Goal: Transaction & Acquisition: Purchase product/service

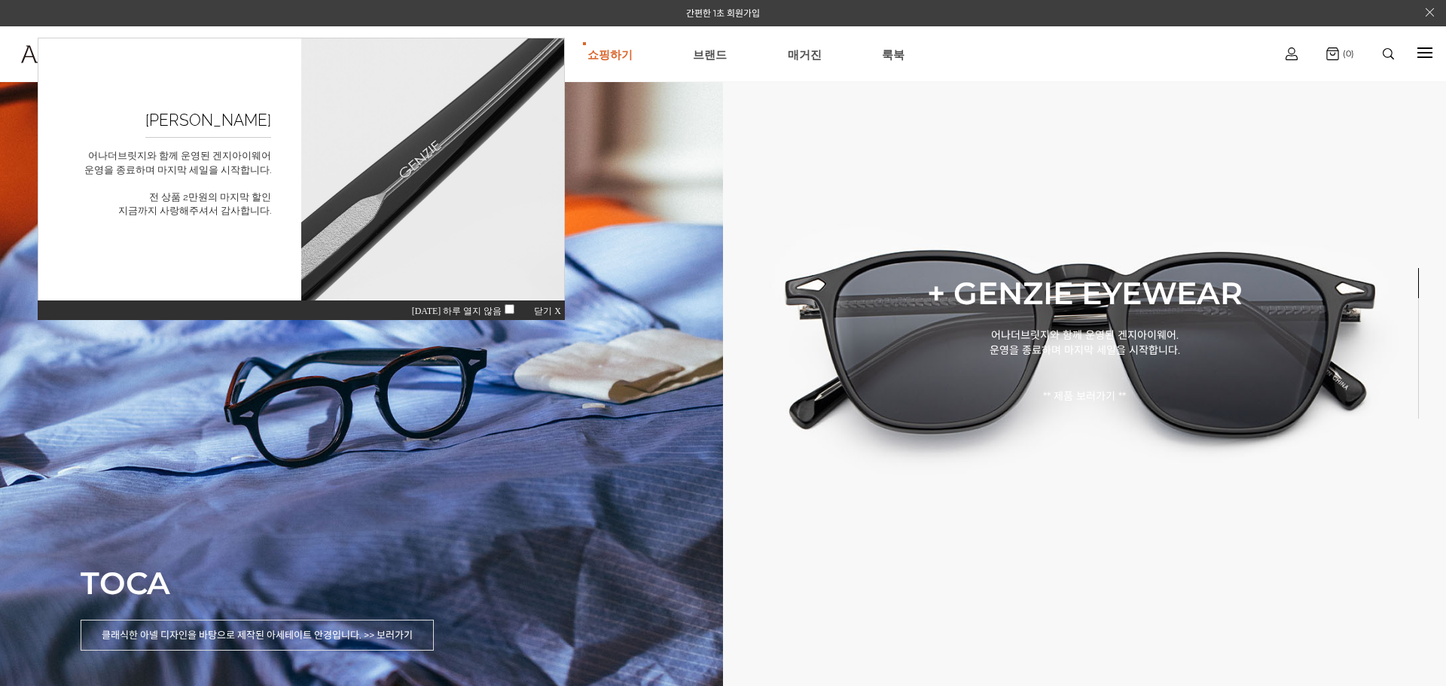
click at [548, 310] on span "닫기 X" at bounding box center [547, 311] width 27 height 11
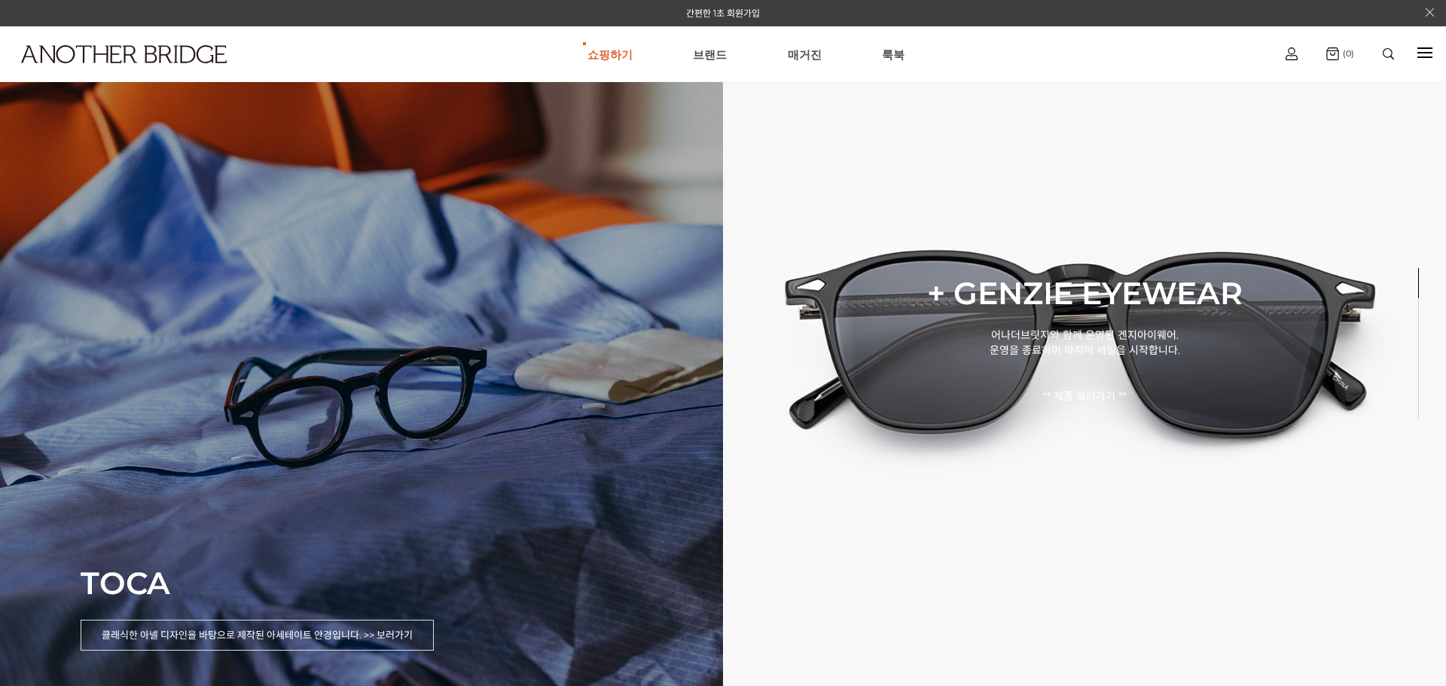
click at [378, 392] on div "TOCA 클래식한 아넬 디자인을 바탕으로 제작된 아세테이트 안경입니다. >> 보러가기" at bounding box center [361, 343] width 723 height 686
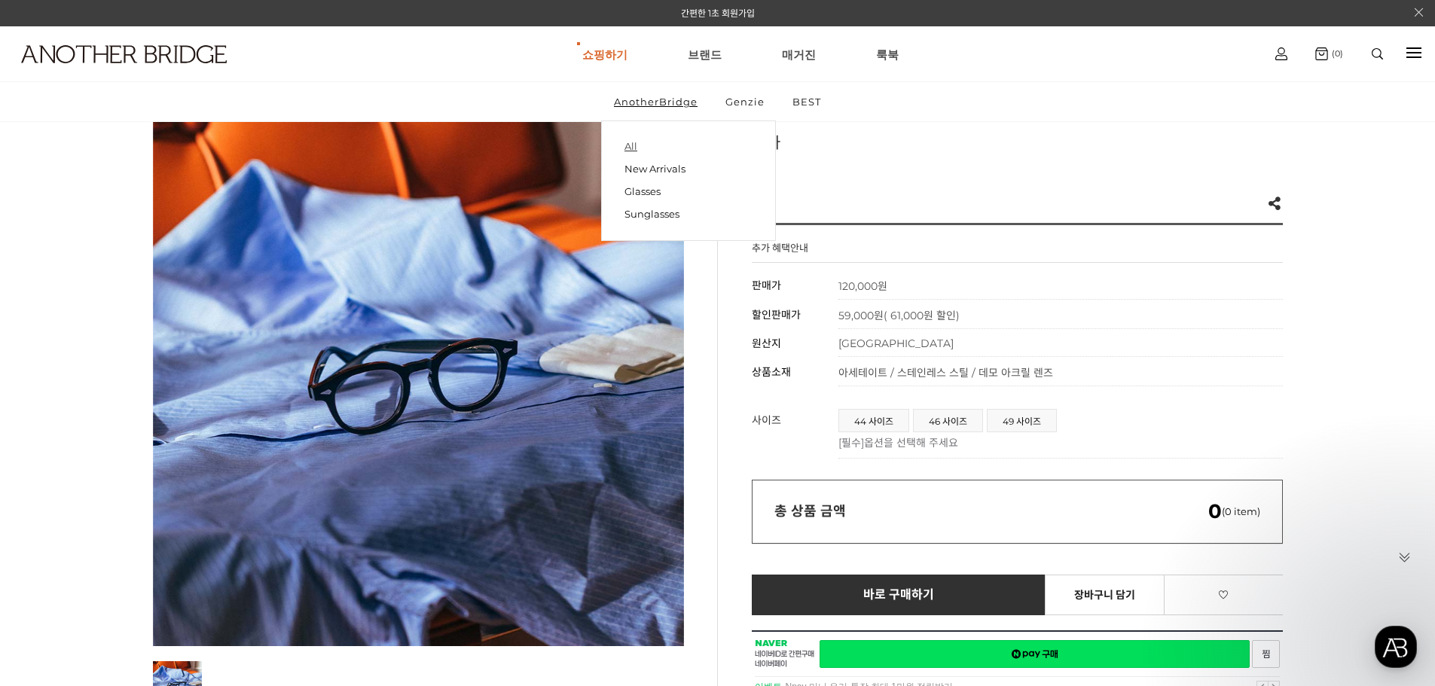
click at [633, 148] on link "All" at bounding box center [688, 146] width 128 height 21
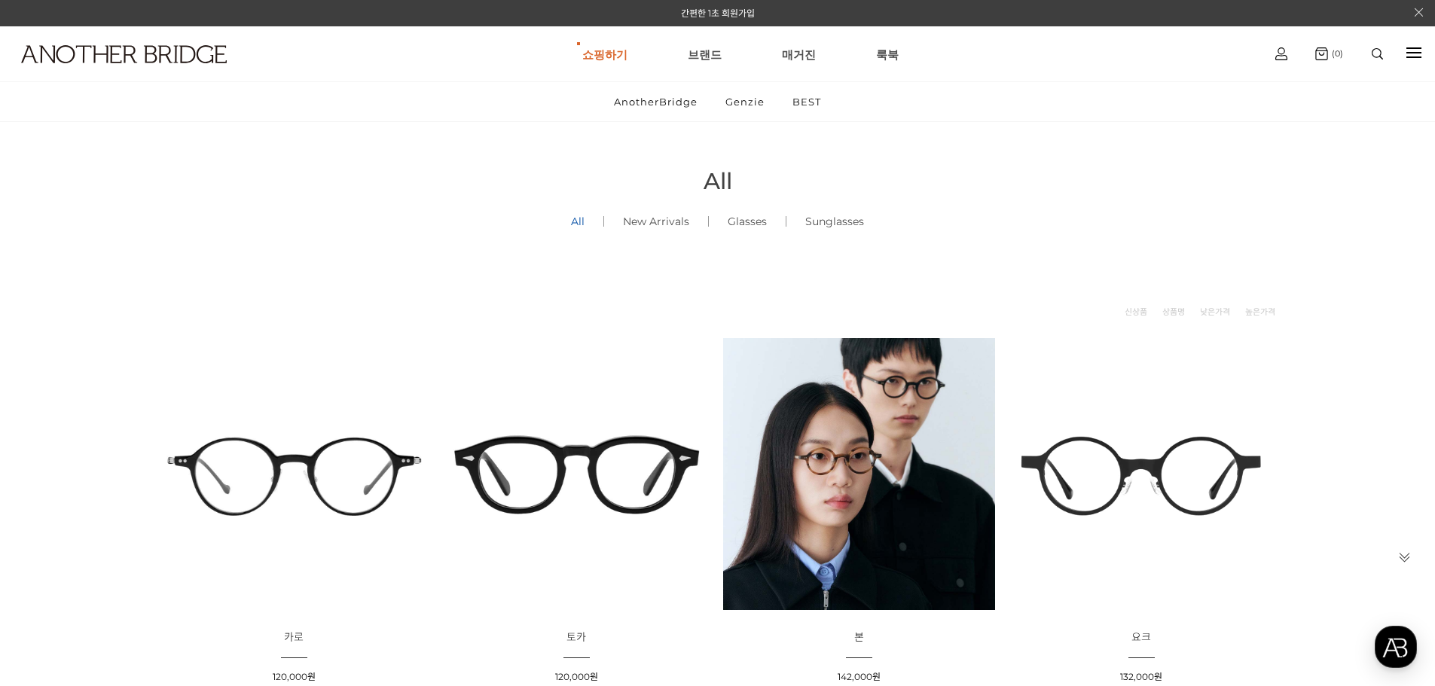
click at [225, 464] on img at bounding box center [294, 474] width 272 height 272
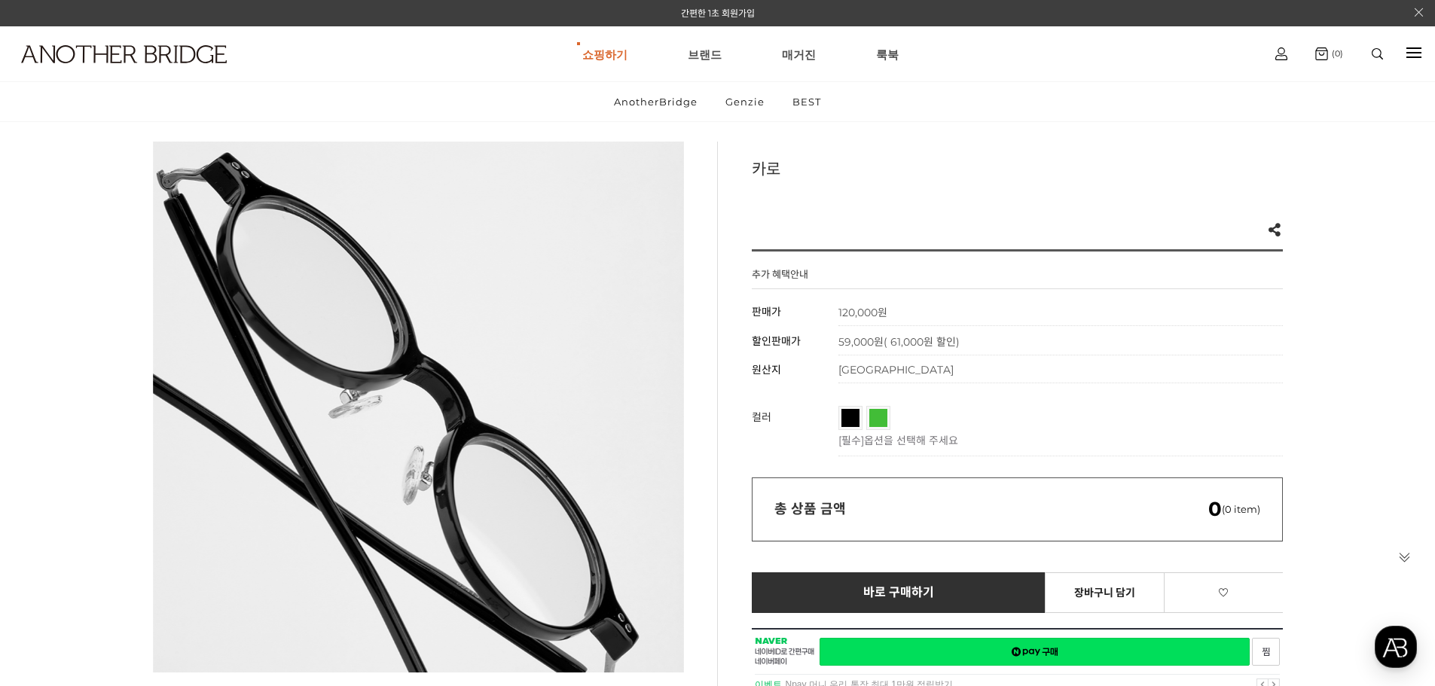
scroll to position [75, 0]
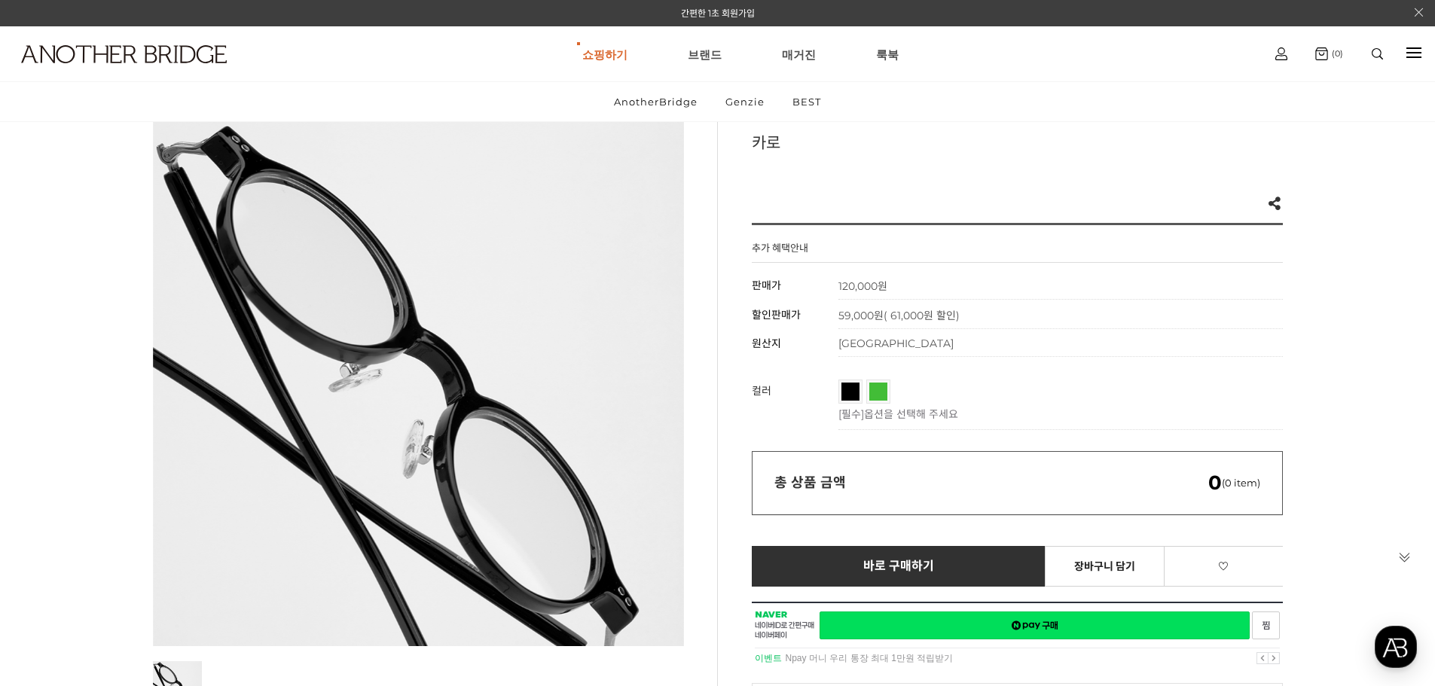
click at [1141, 127] on div "카로 Like 0 제품의 링크를 복사하여 공유하실 수 있습니다. FACEBOOK TWEETER URL 복사 추가 혜택안내 기본 정보 상품명 카…" at bounding box center [1000, 418] width 566 height 606
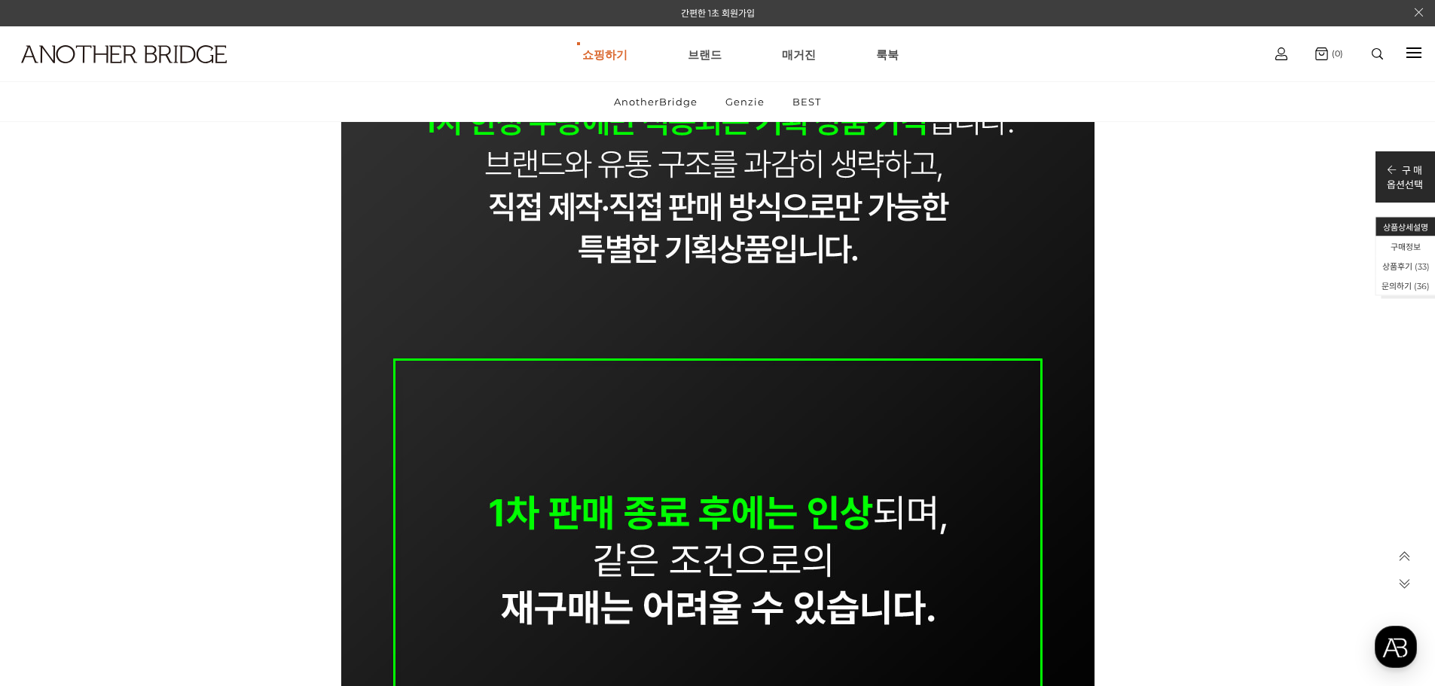
scroll to position [2937, 0]
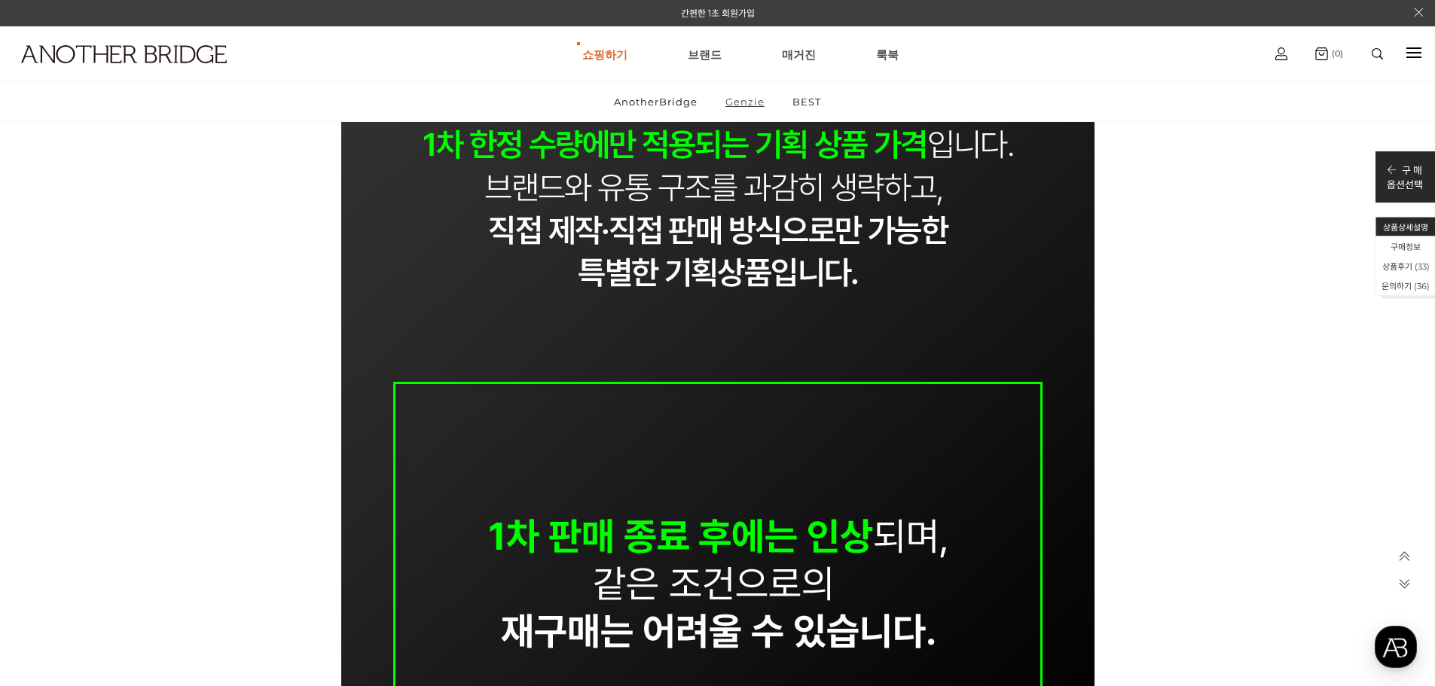
click at [740, 105] on link "Genzie" at bounding box center [744, 101] width 65 height 39
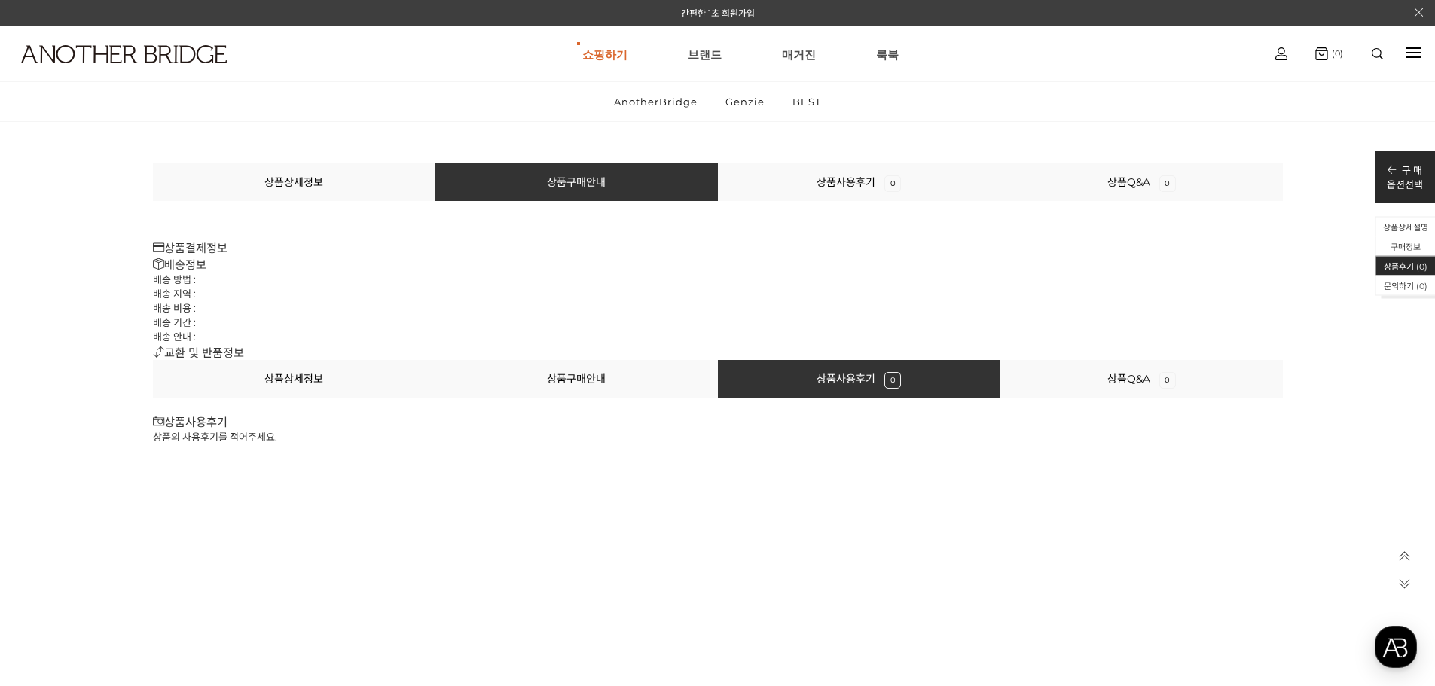
scroll to position [16635, 0]
